Goal: Information Seeking & Learning: Learn about a topic

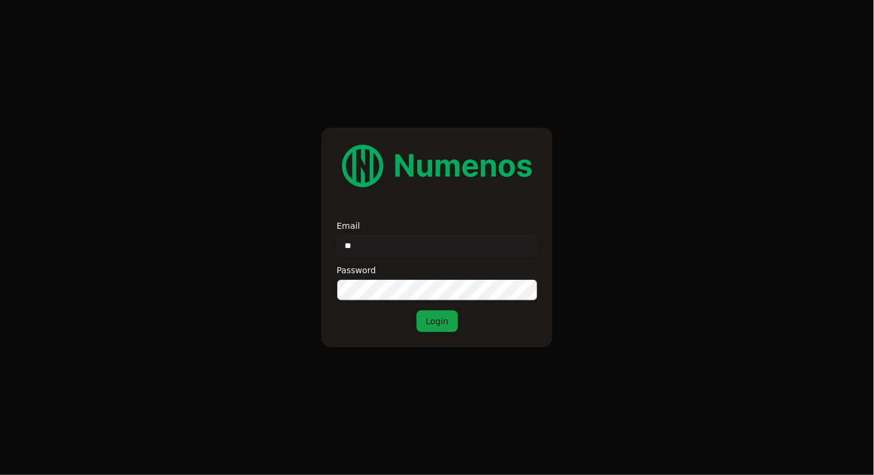
type input "**********"
click at [444, 318] on button "Login" at bounding box center [438, 321] width 42 height 22
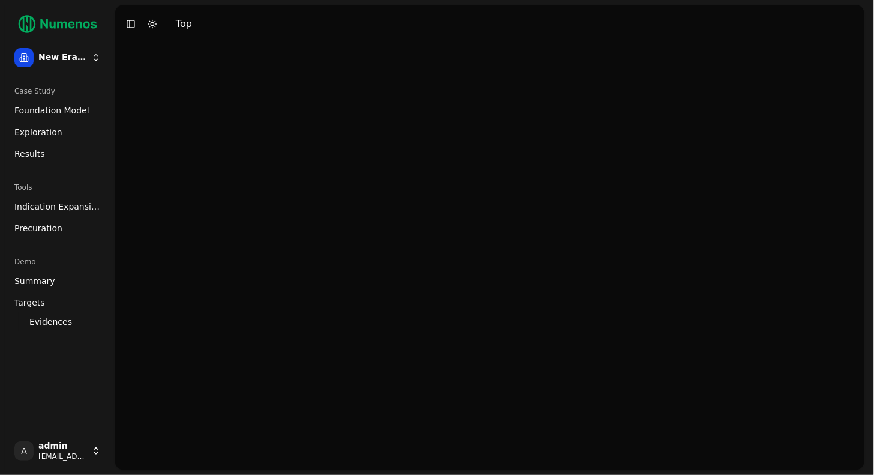
click at [42, 116] on span "Foundation Model" at bounding box center [51, 110] width 75 height 12
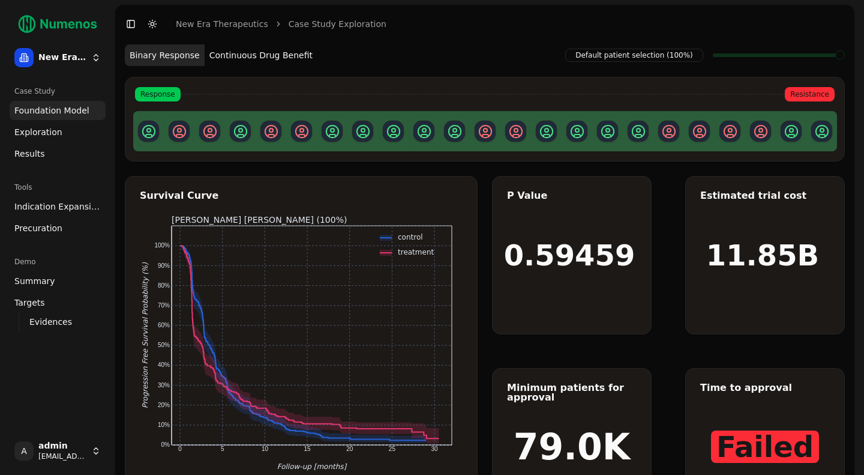
click at [38, 134] on span "Exploration" at bounding box center [38, 132] width 48 height 12
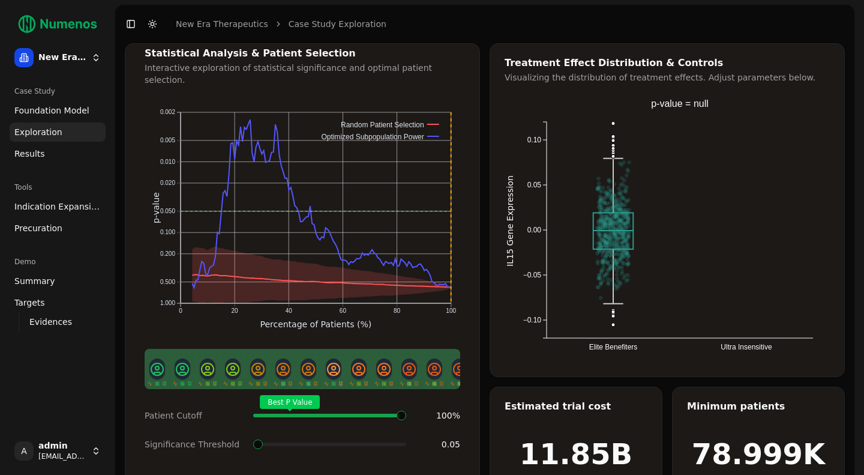
click at [40, 155] on span "Results" at bounding box center [29, 154] width 31 height 12
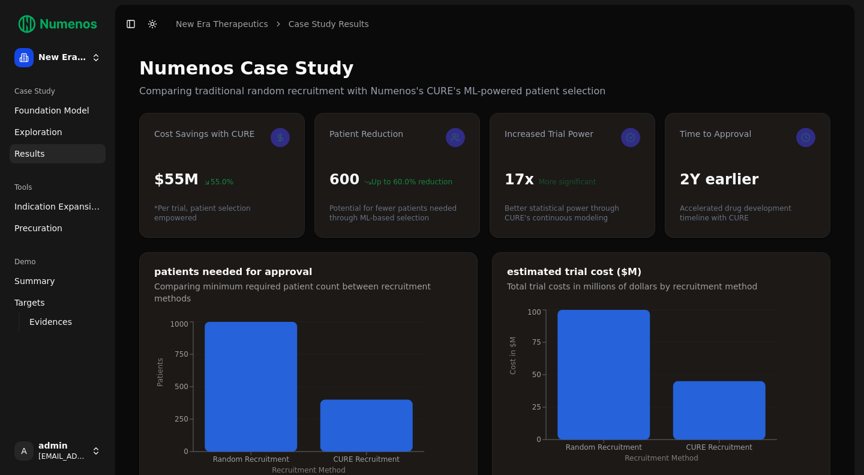
click at [47, 130] on span "Exploration" at bounding box center [38, 132] width 48 height 12
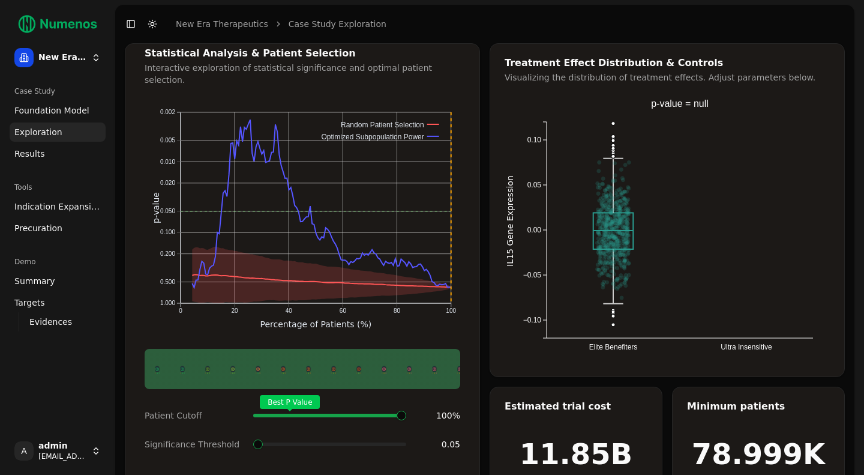
click at [55, 109] on span "Foundation Model" at bounding box center [51, 110] width 75 height 12
